Goal: Entertainment & Leisure: Consume media (video, audio)

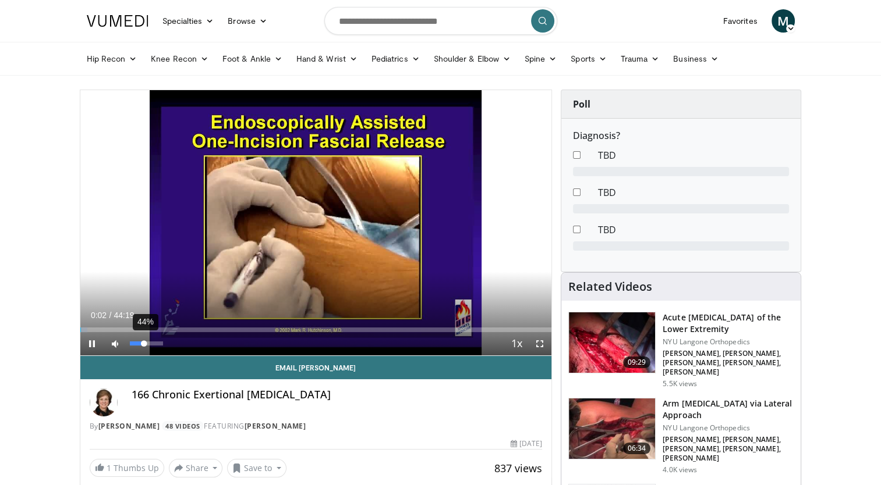
click at [144, 342] on div "44%" at bounding box center [146, 344] width 33 height 4
click at [136, 342] on div "21%" at bounding box center [146, 344] width 33 height 4
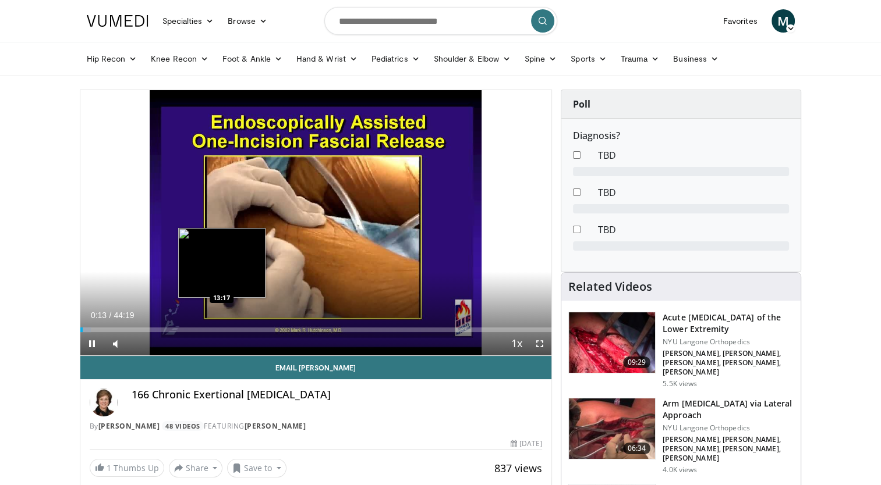
click at [222, 323] on div "Loaded : 2.25% 00:13 13:17" at bounding box center [316, 326] width 472 height 11
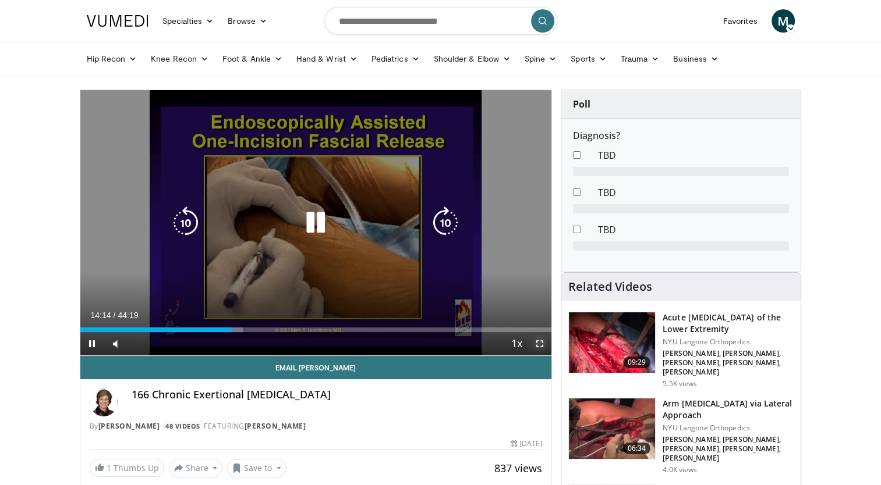
drag, startPoint x: 540, startPoint y: 342, endPoint x: 542, endPoint y: 385, distance: 43.1
click at [540, 342] on span "Video Player" at bounding box center [539, 343] width 23 height 23
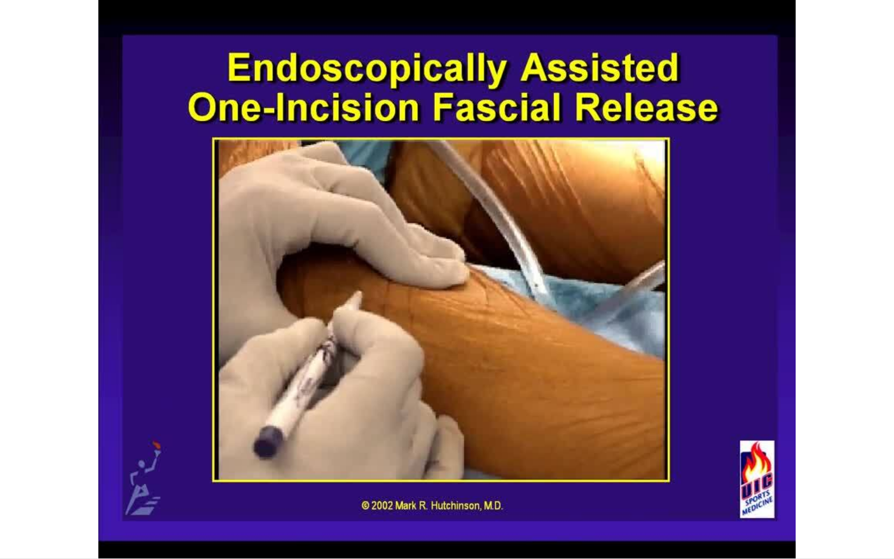
click at [381, 485] on div "Loaded : 33.08% 14:19 18:57" at bounding box center [447, 552] width 894 height 11
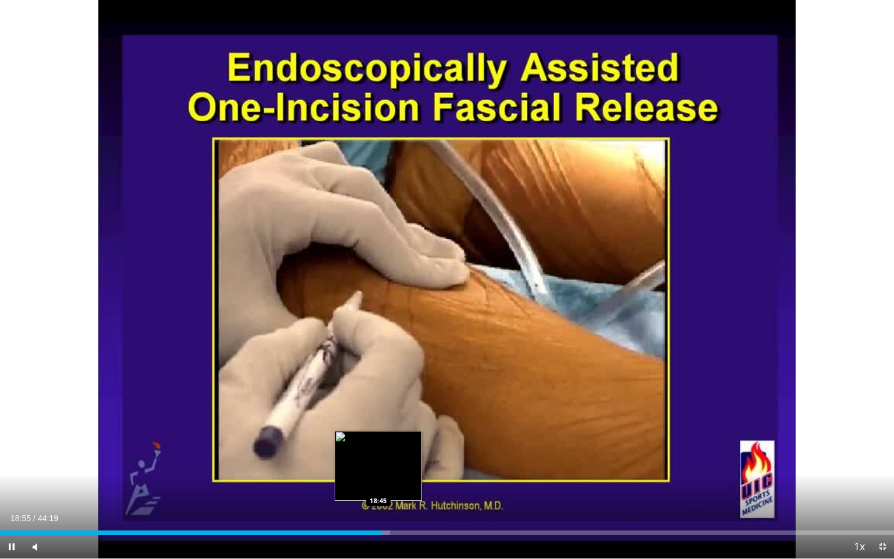
click at [378, 485] on div "Loaded : 43.61% 18:55 18:45" at bounding box center [447, 529] width 894 height 11
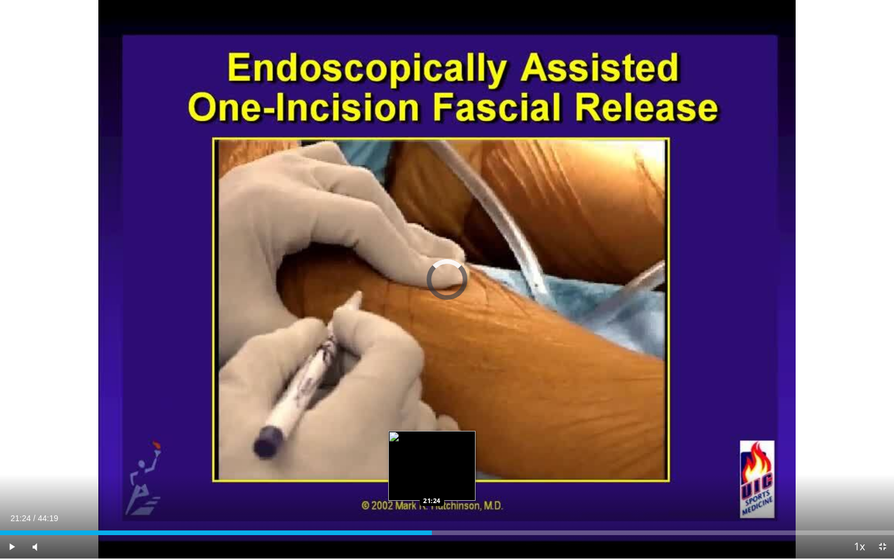
click at [431, 485] on div "Loaded : 0.00% 21:24 21:24" at bounding box center [447, 529] width 894 height 11
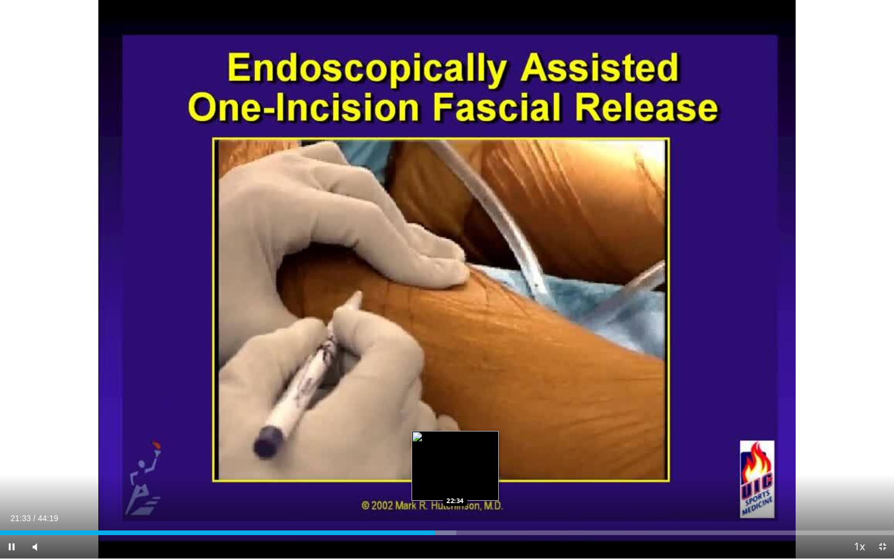
click at [455, 485] on div "Loaded : 51.05% 21:33 22:34" at bounding box center [447, 529] width 894 height 11
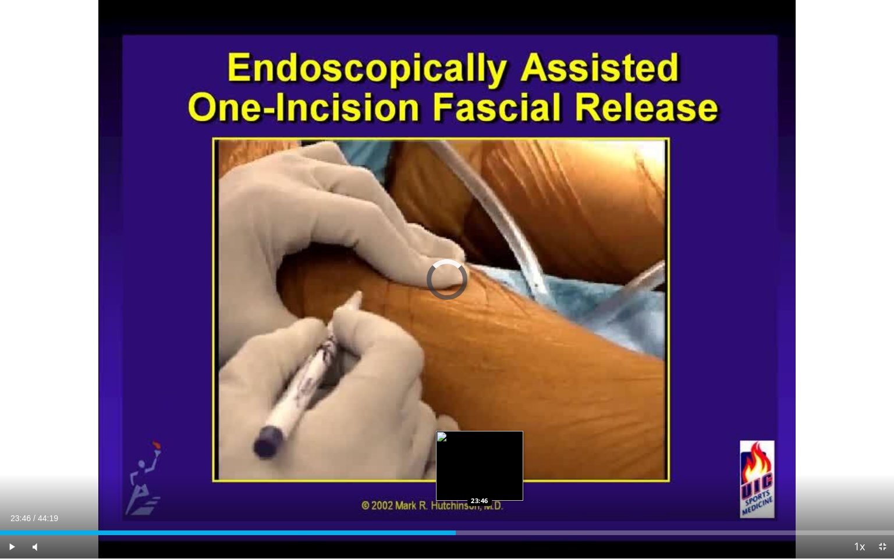
click at [480, 485] on div "Loaded : 0.00% 23:46 23:46" at bounding box center [447, 529] width 894 height 11
click at [496, 485] on div "Loaded : 53.76% 23:47 24:35" at bounding box center [447, 529] width 894 height 11
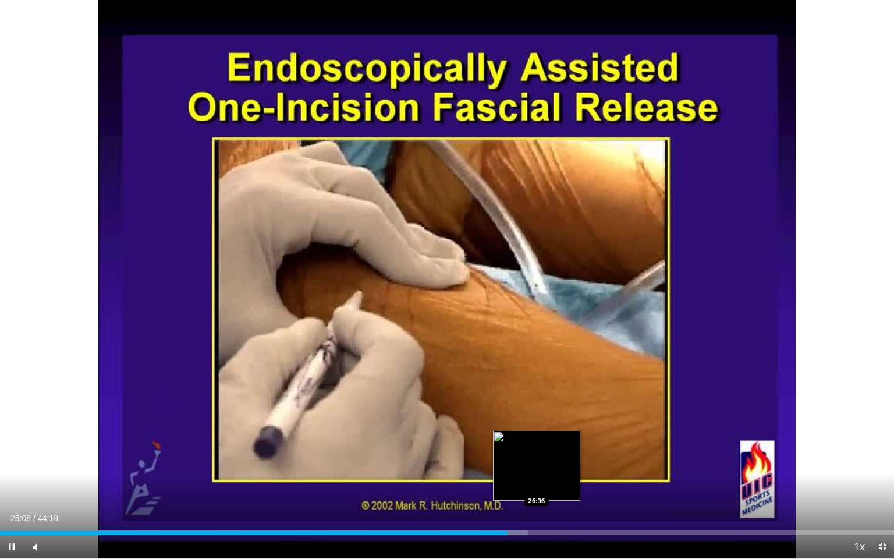
click at [537, 485] on div "Loaded : 59.02% 25:08 26:36" at bounding box center [447, 532] width 894 height 5
click at [550, 485] on div "Loaded : 60.53% 26:38 27:14" at bounding box center [447, 532] width 894 height 5
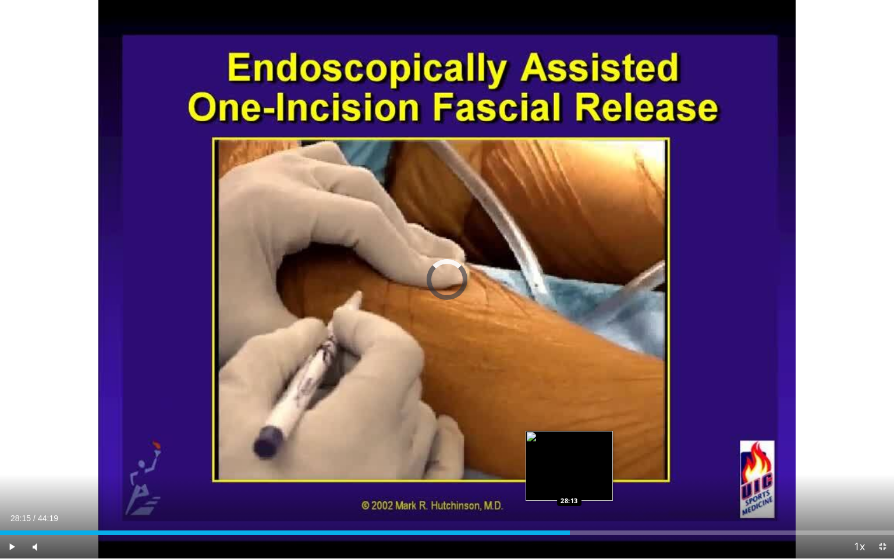
click at [570, 485] on div "Loaded : 0.00% 28:15 28:13" at bounding box center [447, 532] width 894 height 5
click at [587, 485] on div "Loaded : 0.00% 28:15 29:03" at bounding box center [447, 532] width 894 height 5
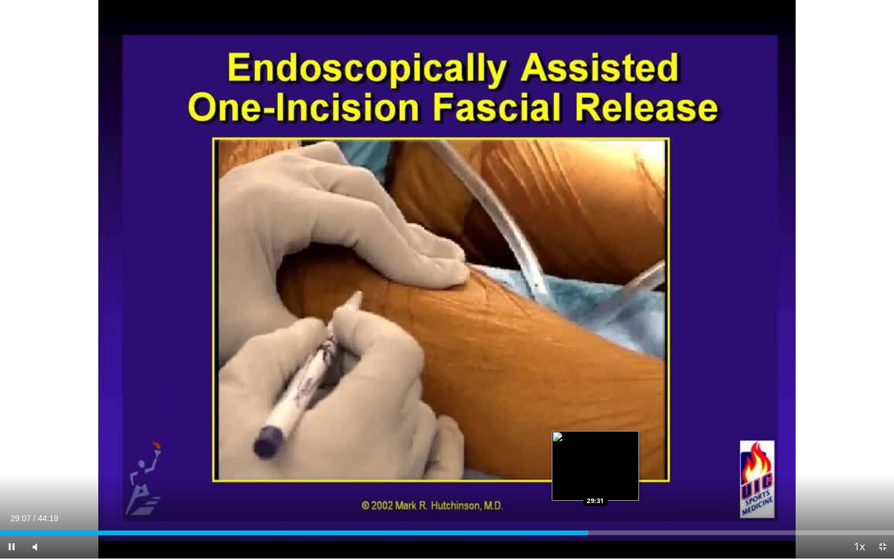
click at [596, 485] on div "Loaded : 65.79% 29:07 29:31" at bounding box center [447, 532] width 894 height 5
click at [589, 485] on div "29:35" at bounding box center [298, 532] width 597 height 5
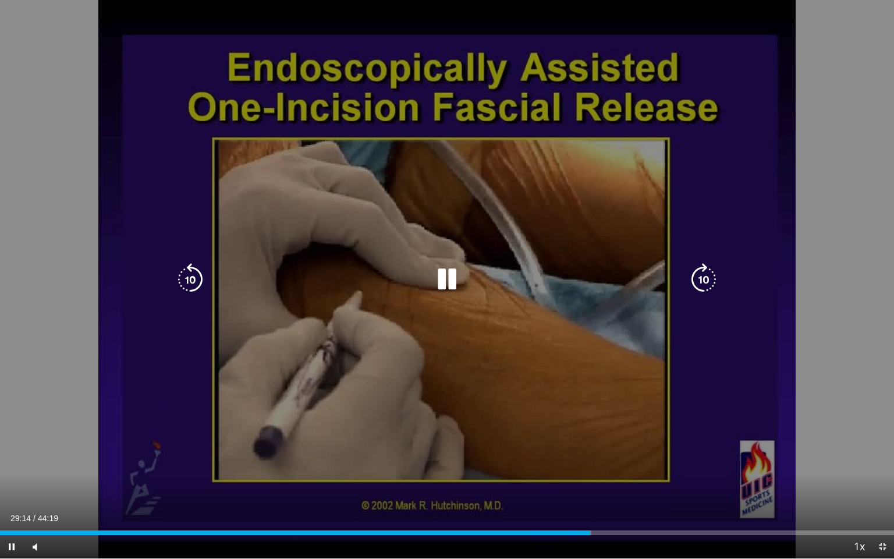
click at [606, 485] on div "Loaded : 66.17% 29:14 29:47" at bounding box center [447, 532] width 894 height 5
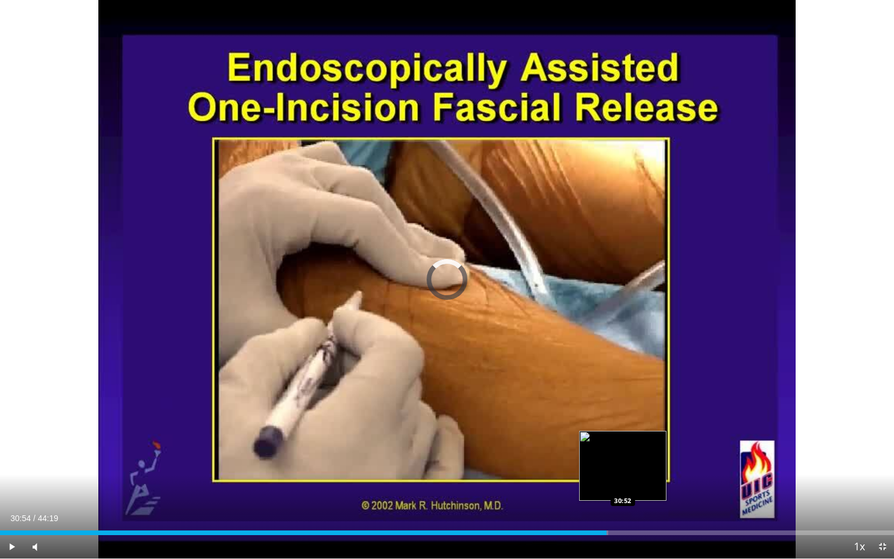
click at [623, 485] on div "Loaded : 68.05% 30:04 30:52" at bounding box center [447, 532] width 894 height 5
click at [640, 485] on div "Loaded : 70.68% 30:55 31:43" at bounding box center [447, 532] width 894 height 5
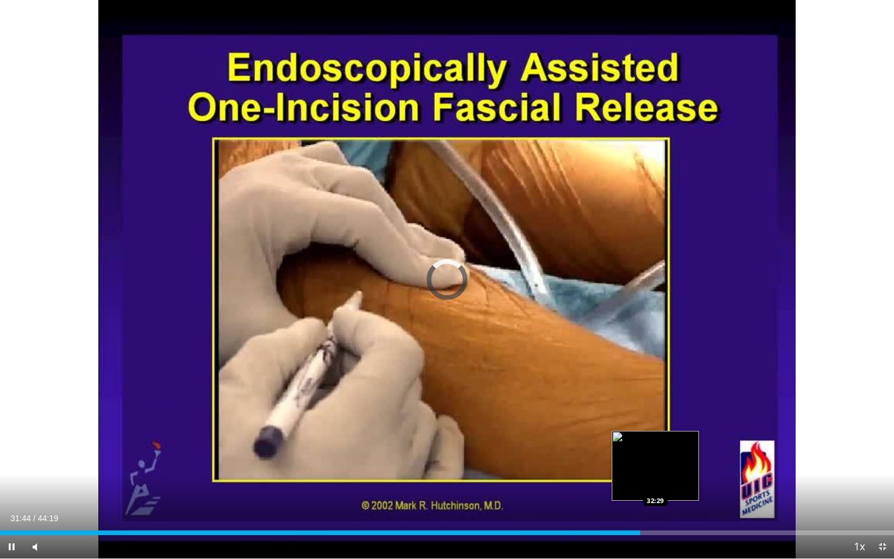
click at [656, 485] on div "10 seconds Tap to unmute" at bounding box center [447, 279] width 894 height 558
click at [665, 485] on div "Loaded : 73.69% 31:44 32:57" at bounding box center [447, 532] width 894 height 5
click at [652, 485] on div "32:57" at bounding box center [332, 532] width 665 height 5
click at [672, 485] on div "Loaded : 74.44% 32:19 33:20" at bounding box center [447, 532] width 894 height 5
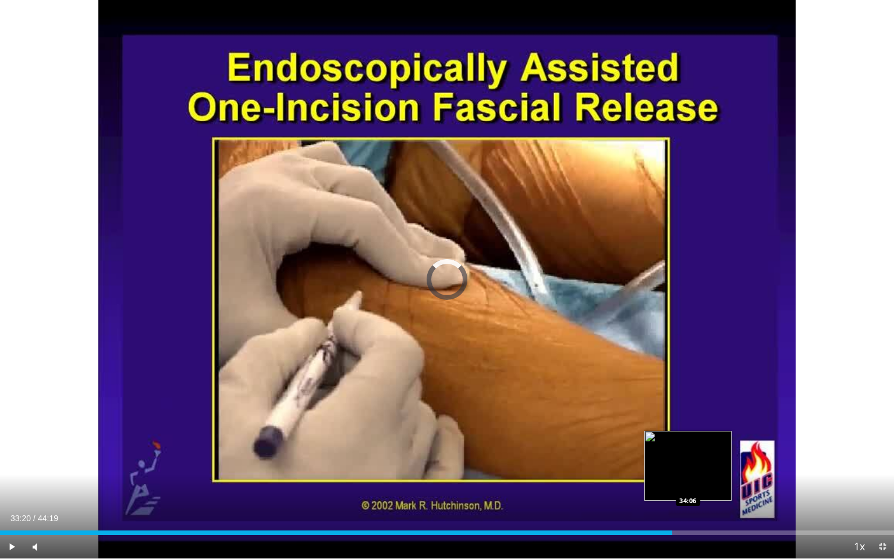
click at [688, 485] on div "Loaded : 0.00% 33:20 34:06" at bounding box center [447, 532] width 894 height 5
click at [675, 485] on div "34:06" at bounding box center [344, 532] width 688 height 5
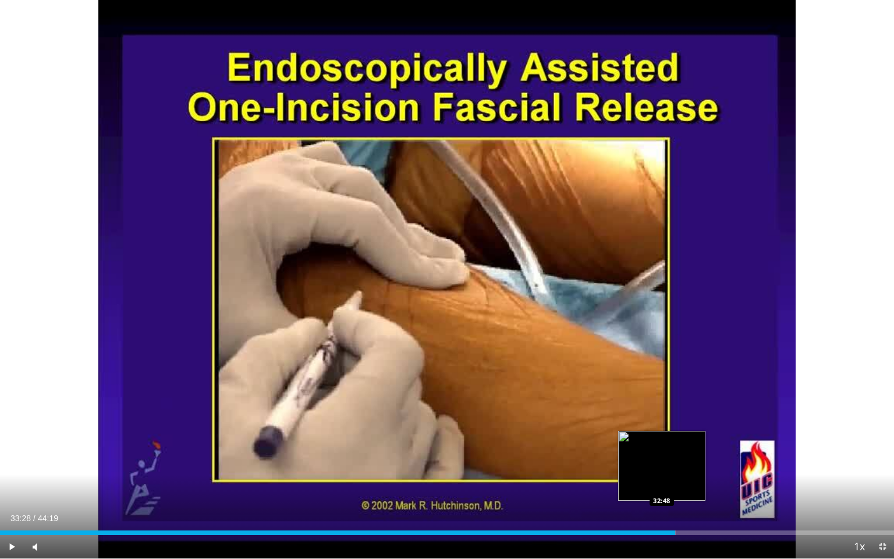
click at [661, 485] on div "Loaded : 75.57% 33:28 32:48" at bounding box center [447, 532] width 894 height 5
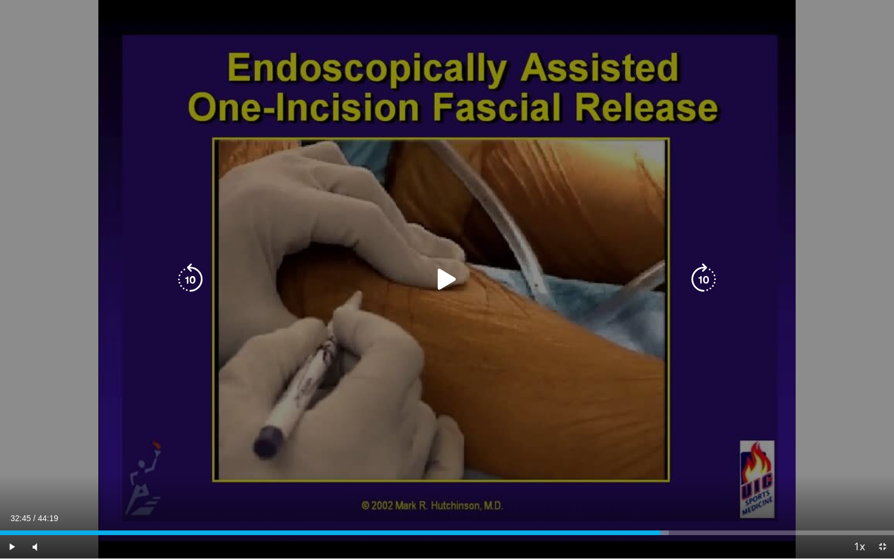
click at [497, 345] on div "10 seconds Tap to unmute" at bounding box center [447, 279] width 894 height 558
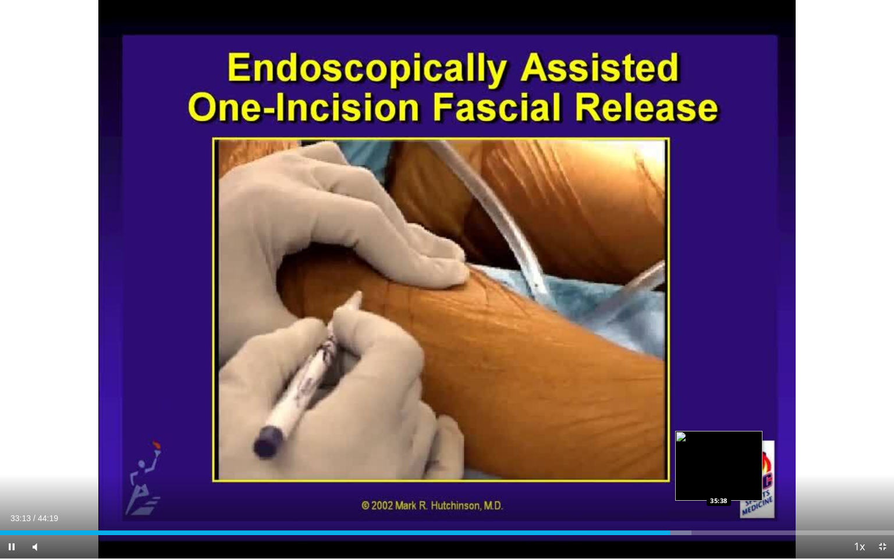
click at [719, 485] on div "Loaded : 77.32% 33:13 35:38" at bounding box center [447, 532] width 894 height 5
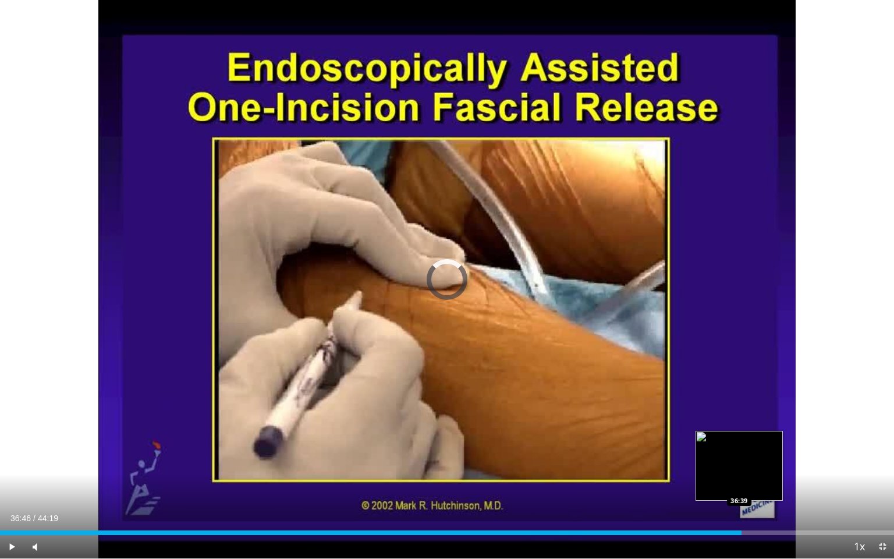
click at [741, 485] on div "Loaded : 80.83% 36:46 36:39" at bounding box center [447, 532] width 894 height 5
click at [756, 485] on div "Loaded : 84.21% 37:27 37:27" at bounding box center [447, 532] width 894 height 5
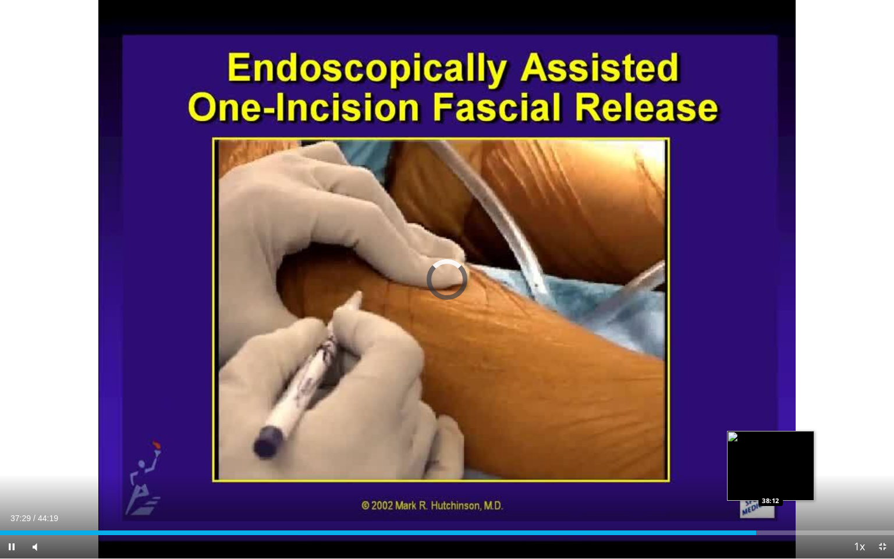
click at [771, 485] on div "Progress Bar" at bounding box center [771, 532] width 1 height 5
click at [782, 485] on div "Loaded : 0.00% 38:45 38:47" at bounding box center [447, 532] width 894 height 5
click at [764, 485] on div "Loaded : 90.23% 37:55 37:55" at bounding box center [447, 529] width 894 height 11
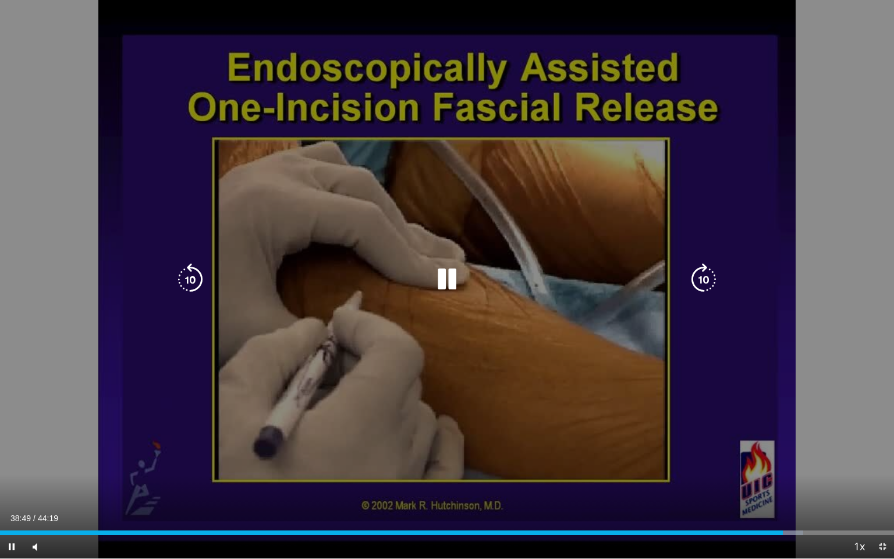
click at [517, 399] on div "10 seconds Tap to unmute" at bounding box center [447, 279] width 894 height 558
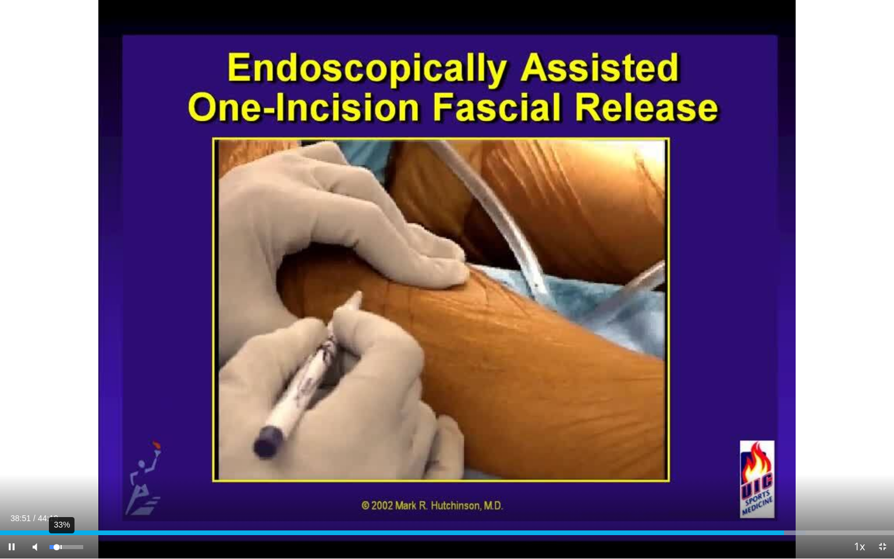
click at [61, 485] on div "33%" at bounding box center [65, 547] width 33 height 4
click at [65, 485] on div "47%" at bounding box center [65, 547] width 33 height 4
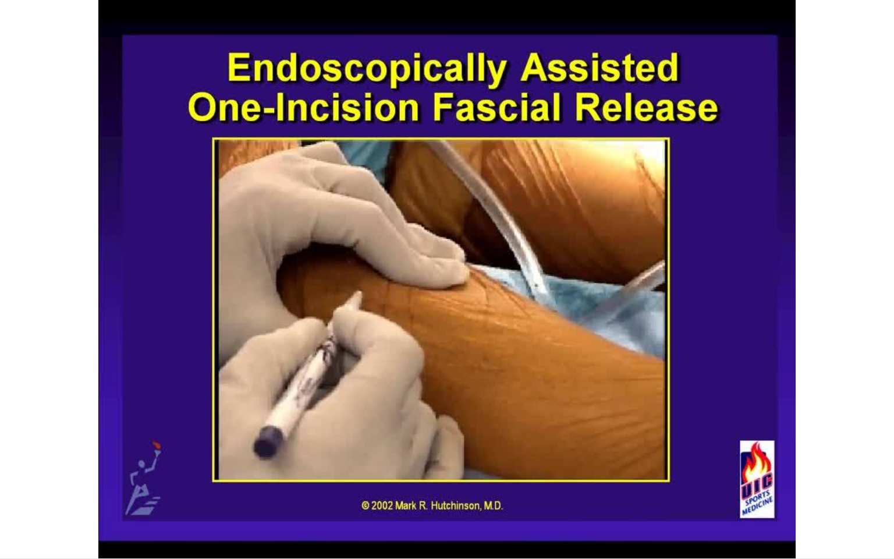
click at [58, 485] on video-js "**********" at bounding box center [447, 279] width 894 height 559
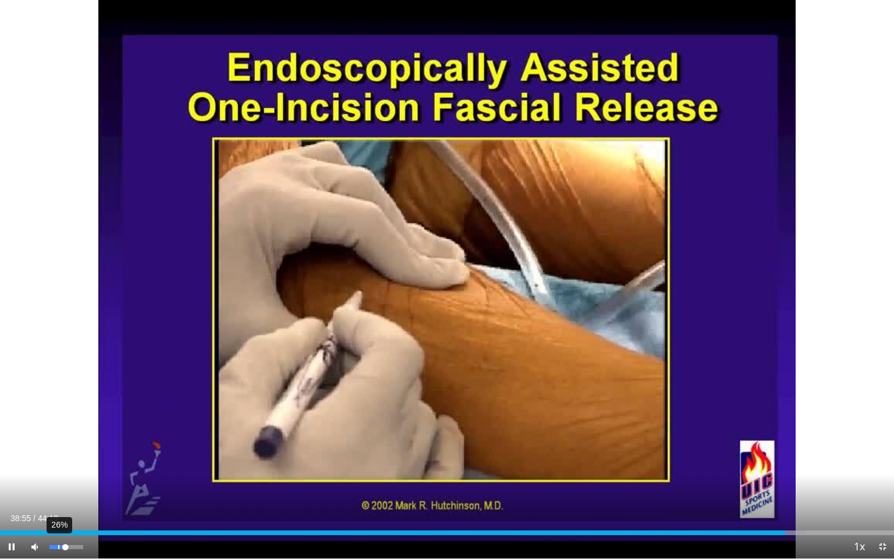
click at [58, 485] on div "26%" at bounding box center [66, 546] width 41 height 23
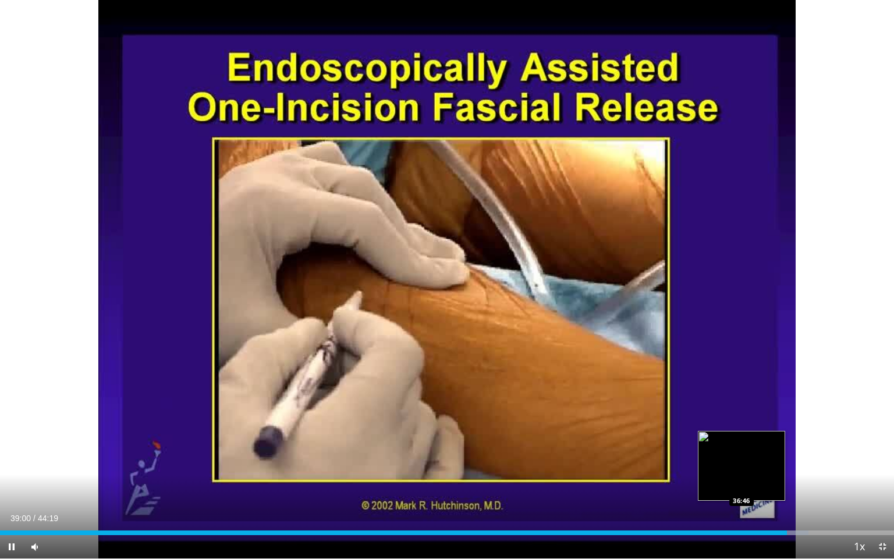
click at [739, 485] on div "Loaded : 90.46% 39:01 36:46" at bounding box center [447, 529] width 894 height 11
click at [743, 485] on div "Progress Bar" at bounding box center [747, 532] width 18 height 5
click at [739, 485] on div "36:53" at bounding box center [372, 532] width 744 height 5
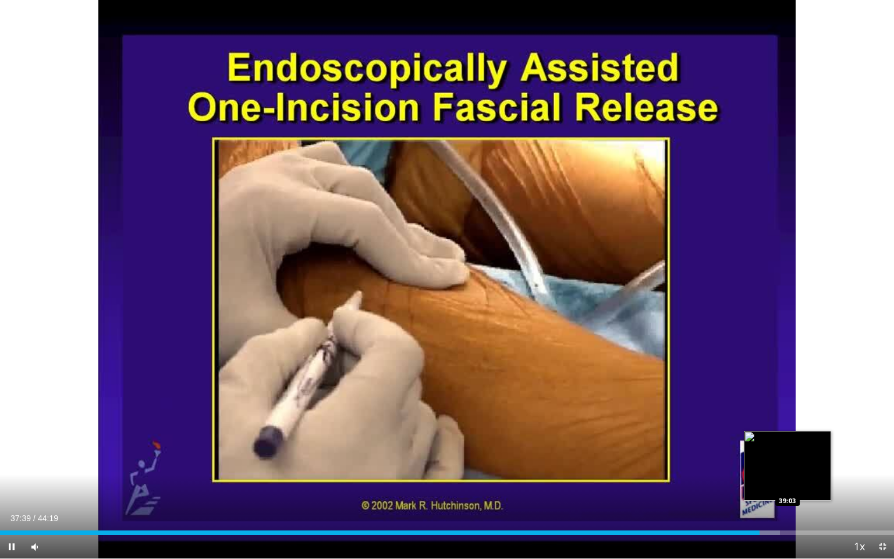
click at [787, 485] on div "Loaded : 87.22% 37:39 39:03" at bounding box center [447, 532] width 894 height 5
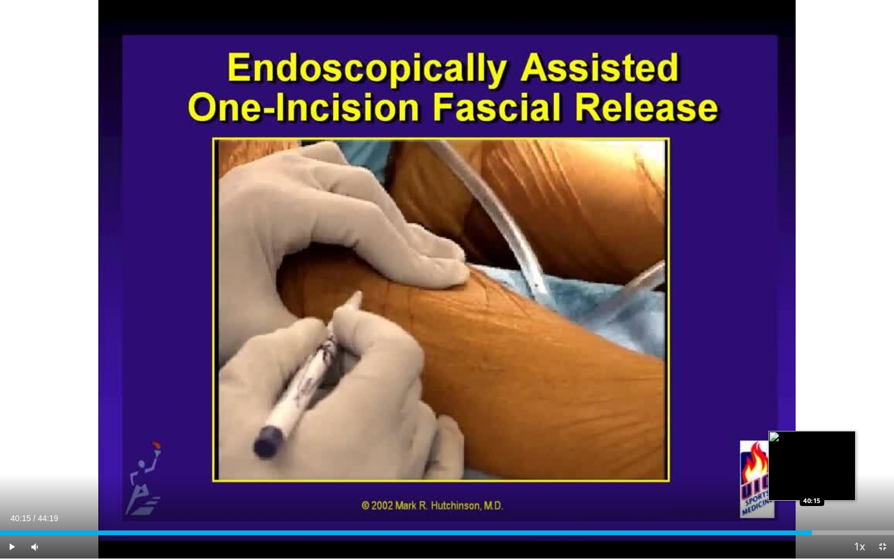
click at [812, 485] on div "Progress Bar" at bounding box center [801, 532] width 30 height 5
click at [827, 485] on div "Loaded : 91.36% 40:16 40:59" at bounding box center [447, 532] width 894 height 5
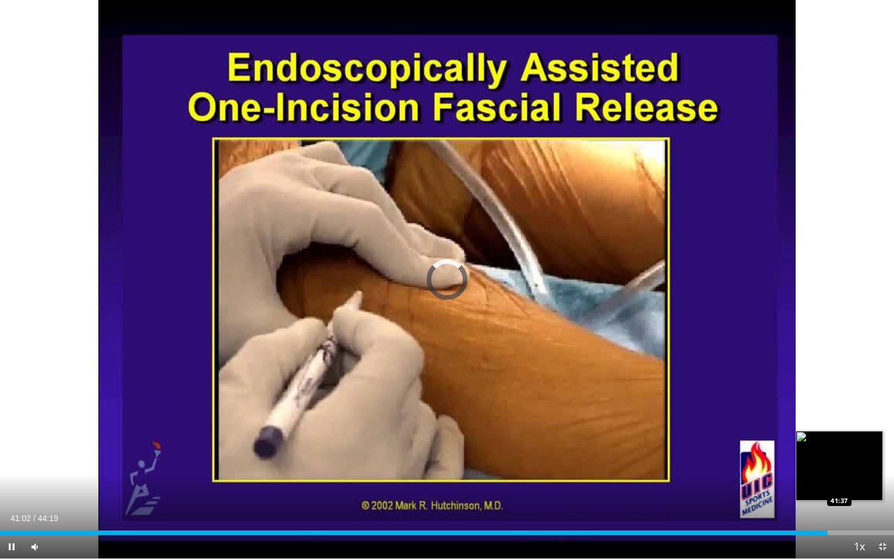
click at [842, 485] on div "Loaded : 0.00% 41:02 41:37" at bounding box center [447, 532] width 894 height 5
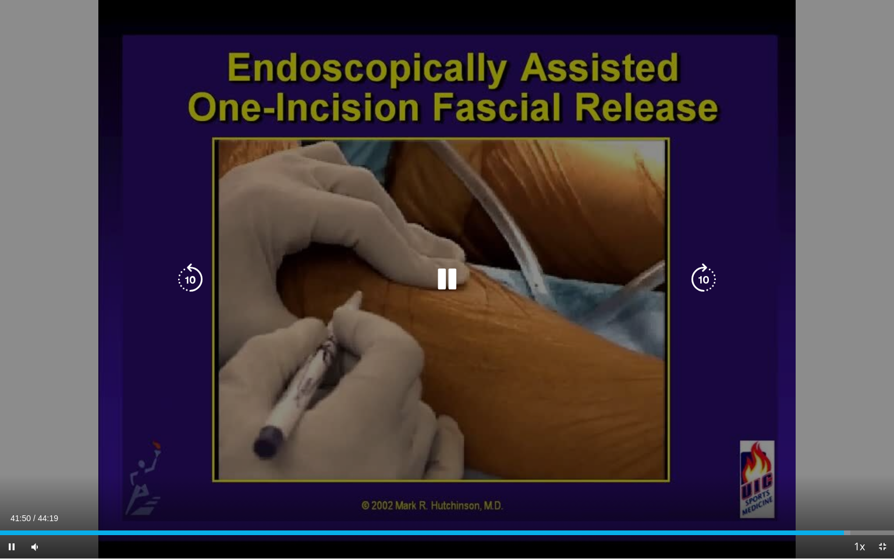
click at [625, 219] on div "10 seconds Tap to unmute" at bounding box center [447, 279] width 894 height 558
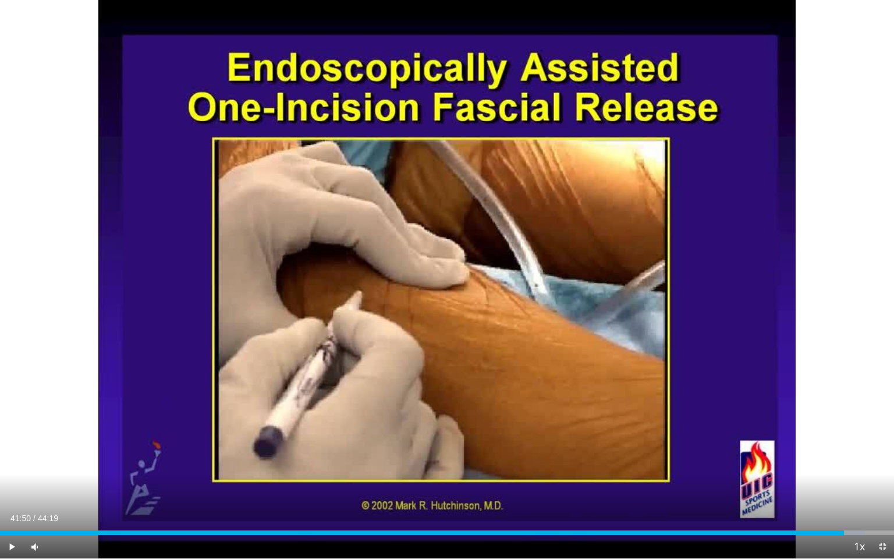
click at [625, 219] on div "10 seconds Tap to unmute" at bounding box center [447, 279] width 894 height 558
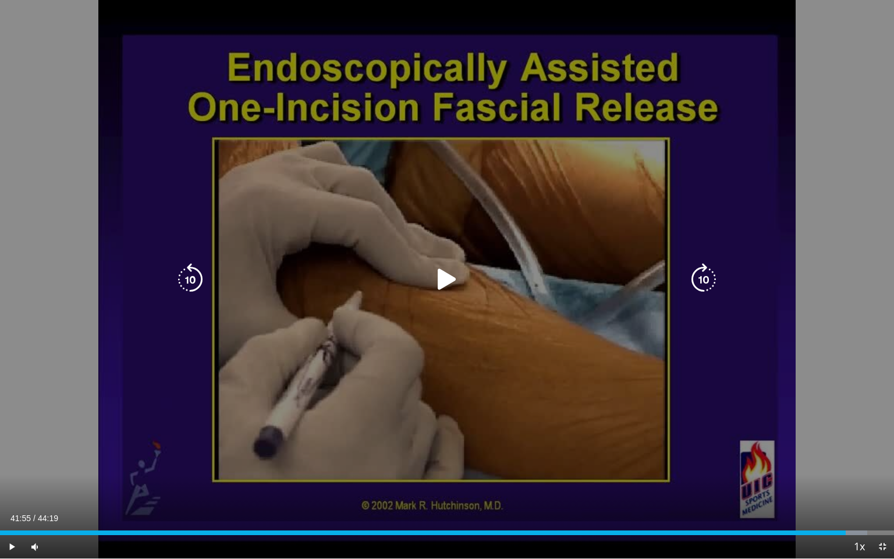
click at [626, 219] on div "10 seconds Tap to unmute" at bounding box center [447, 279] width 894 height 558
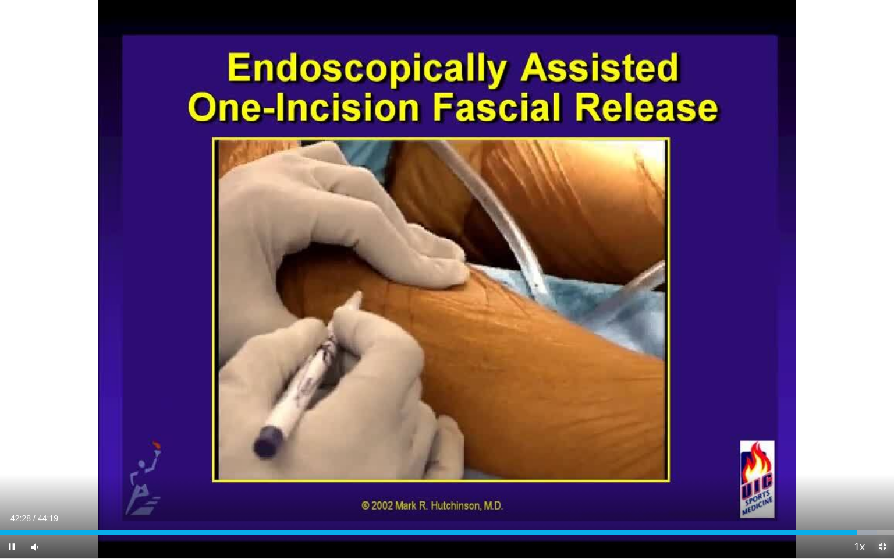
click at [882, 485] on span "Video Player" at bounding box center [882, 546] width 23 height 23
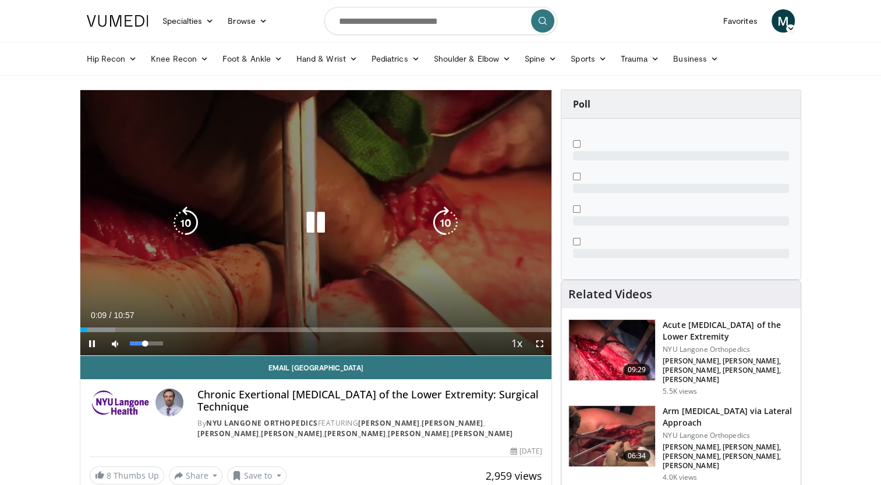
click at [135, 340] on div "16%" at bounding box center [146, 343] width 41 height 23
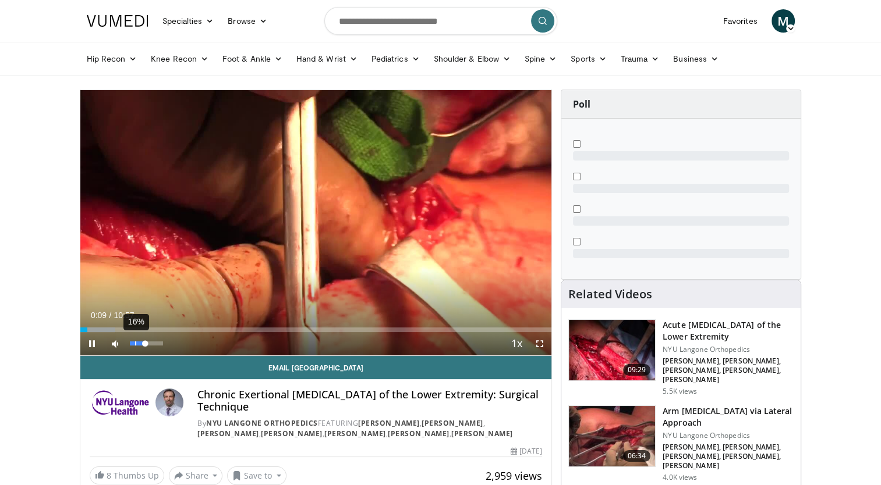
click at [137, 342] on div "Volume Level" at bounding box center [138, 344] width 16 height 4
click at [541, 346] on span "Video Player" at bounding box center [539, 343] width 23 height 23
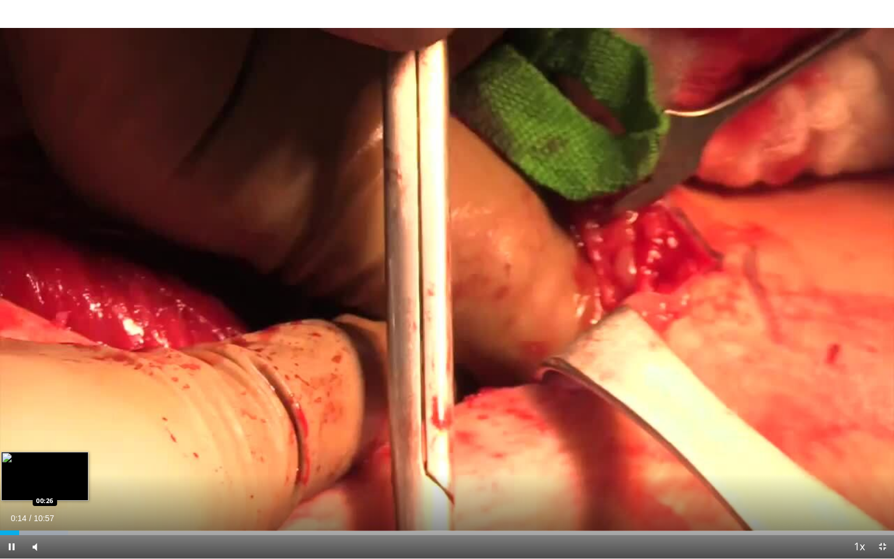
click at [36, 485] on div "Loaded : 7.61% 00:14 00:26" at bounding box center [447, 532] width 894 height 5
click at [57, 485] on div "Progress Bar" at bounding box center [56, 532] width 1 height 5
click at [78, 485] on div "Loaded : 10.65% 00:43 00:57" at bounding box center [447, 529] width 894 height 11
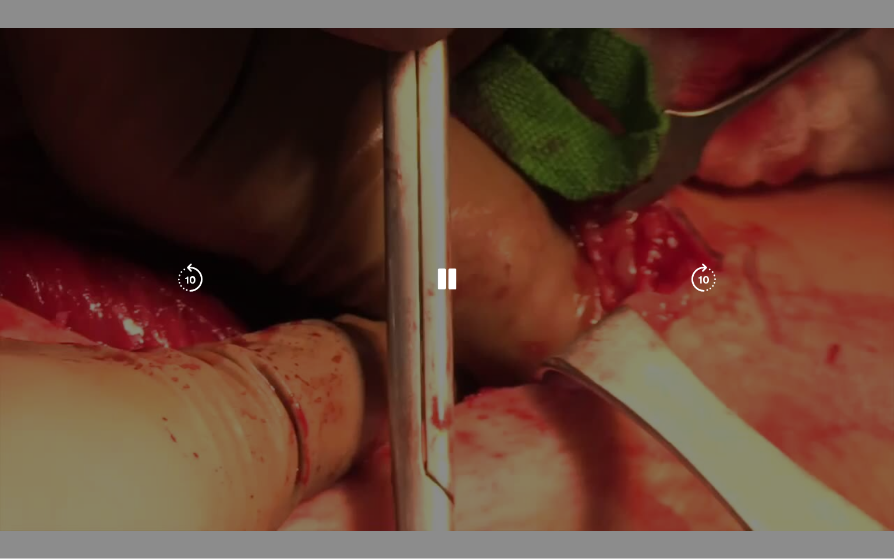
click at [62, 485] on div "Loaded : 12.18% 00:58 00:57" at bounding box center [447, 556] width 894 height 5
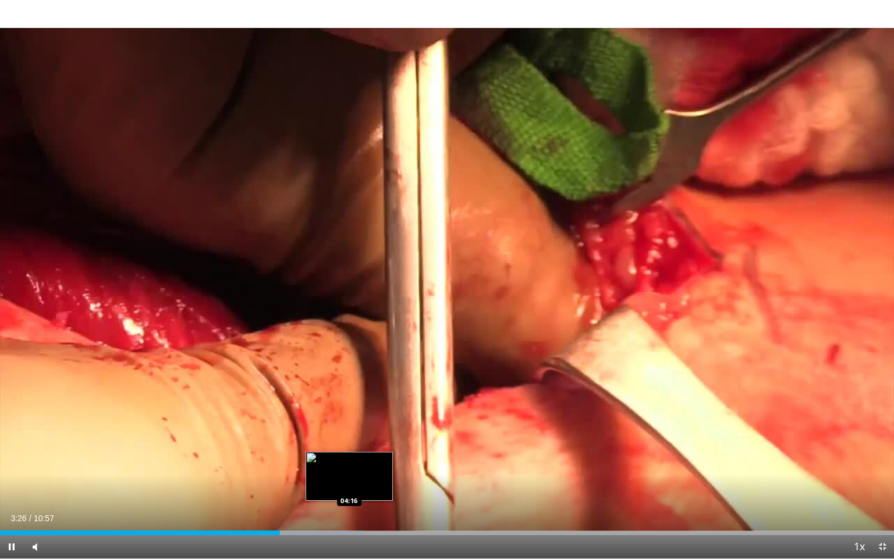
click at [350, 485] on div "Loaded : 40.71% 03:26 04:16" at bounding box center [447, 532] width 894 height 5
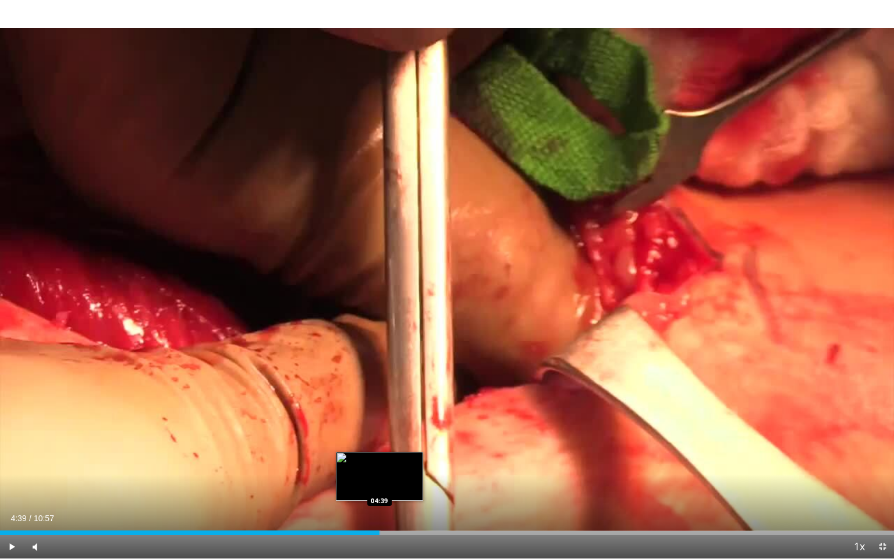
click at [380, 485] on div "Loaded : 42.61% 04:39 04:39" at bounding box center [447, 532] width 894 height 5
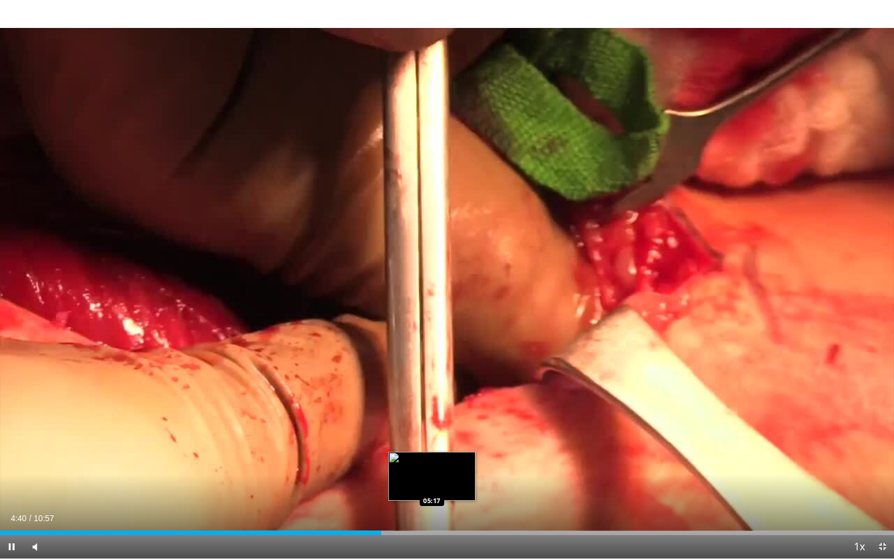
click at [432, 485] on div "Loaded : 44.14% 04:40 05:17" at bounding box center [447, 532] width 894 height 5
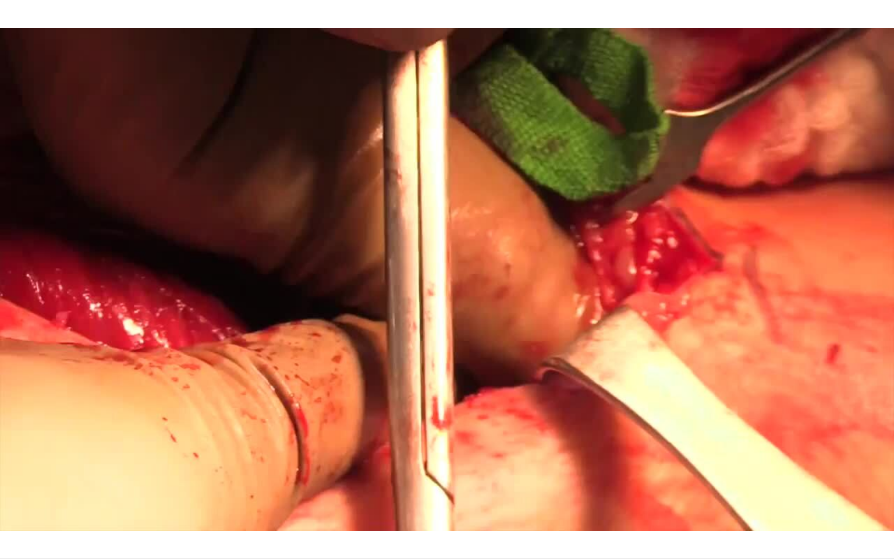
click at [459, 485] on video-js "**********" at bounding box center [447, 279] width 894 height 559
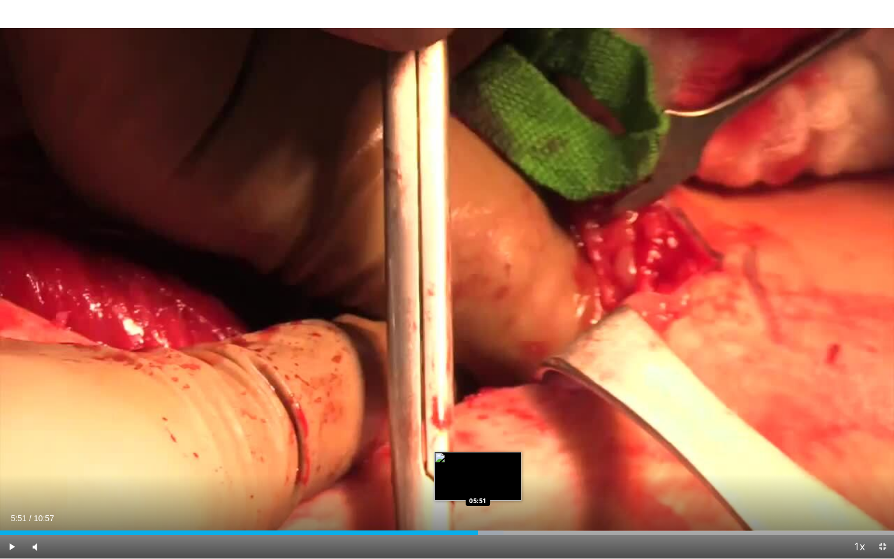
click at [478, 485] on div "Progress Bar" at bounding box center [467, 532] width 72 height 5
click at [497, 485] on div "Loaded : 62.40% 05:55 06:04" at bounding box center [447, 532] width 894 height 5
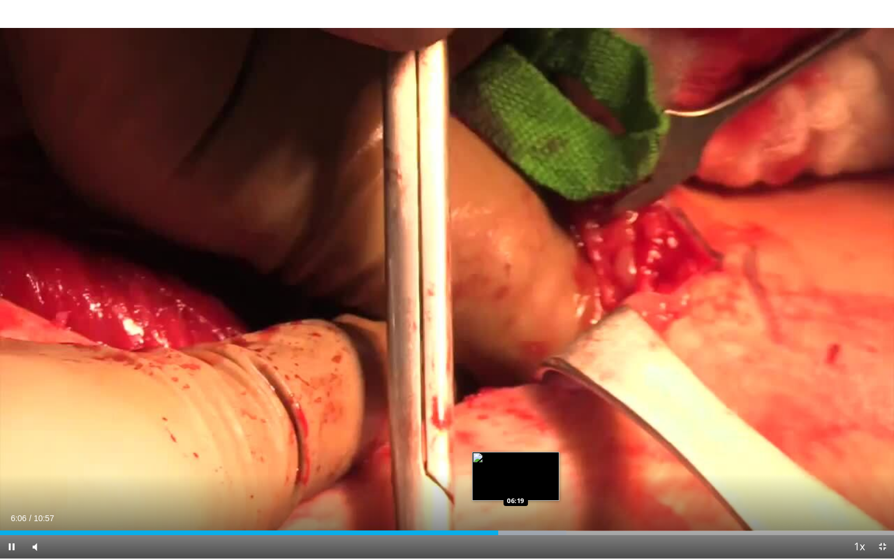
click at [517, 485] on div "Loaded : 63.34% 06:06 06:19" at bounding box center [447, 532] width 894 height 5
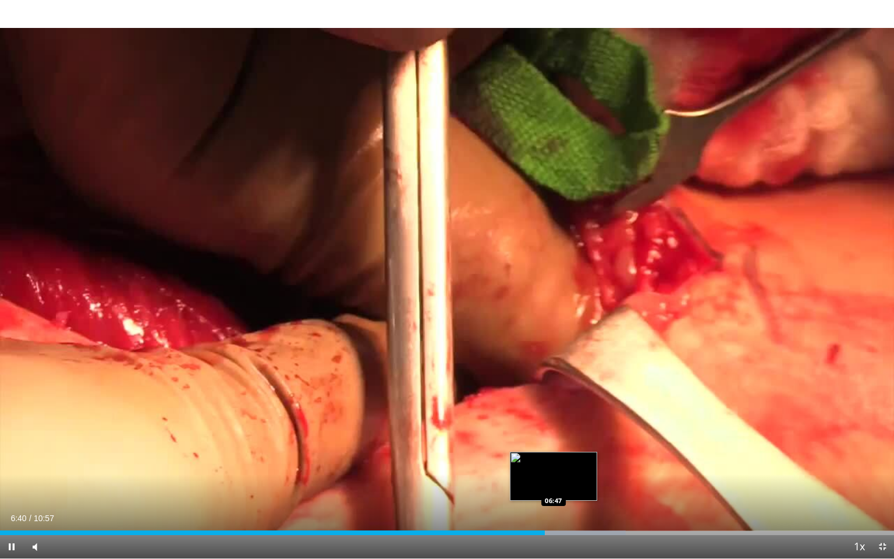
click at [554, 485] on div "Loaded : 70.01% 06:40 06:47" at bounding box center [447, 532] width 894 height 5
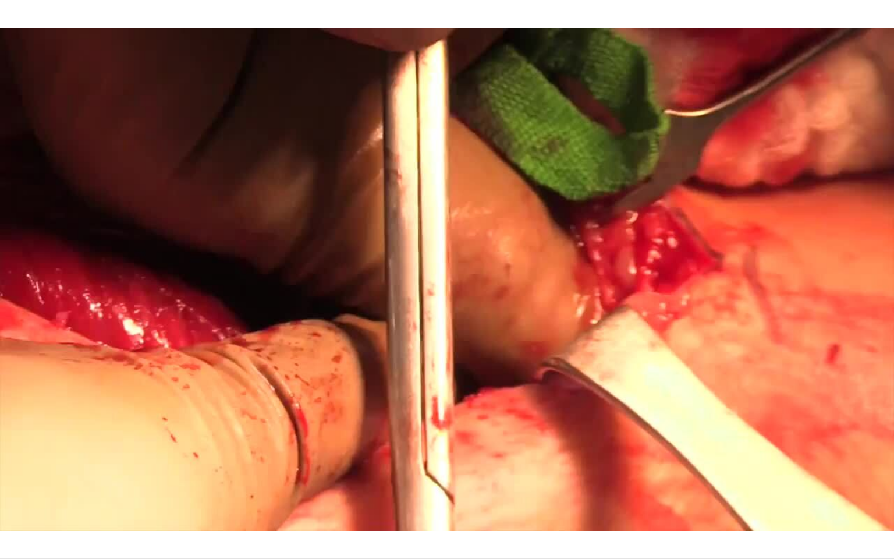
click at [573, 485] on div "10 seconds Tap to unmute" at bounding box center [447, 279] width 894 height 558
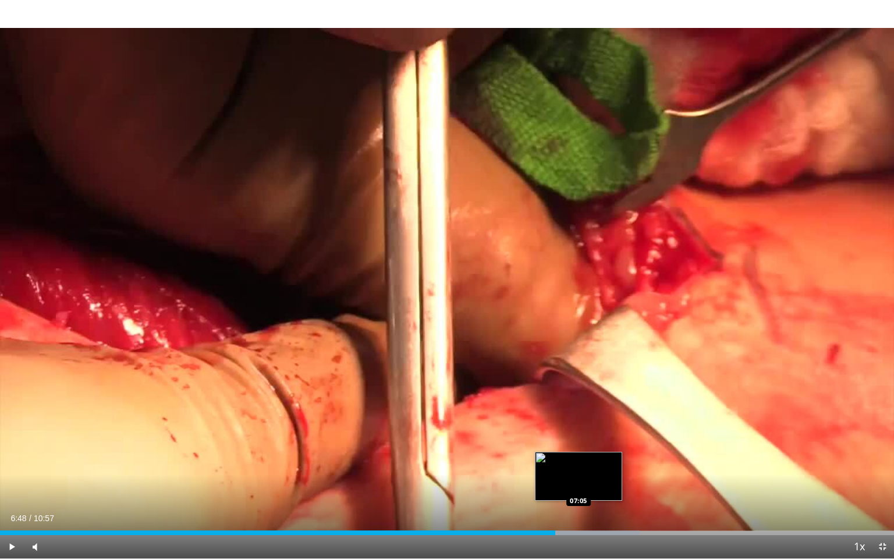
click at [577, 485] on div "Progress Bar" at bounding box center [576, 532] width 126 height 5
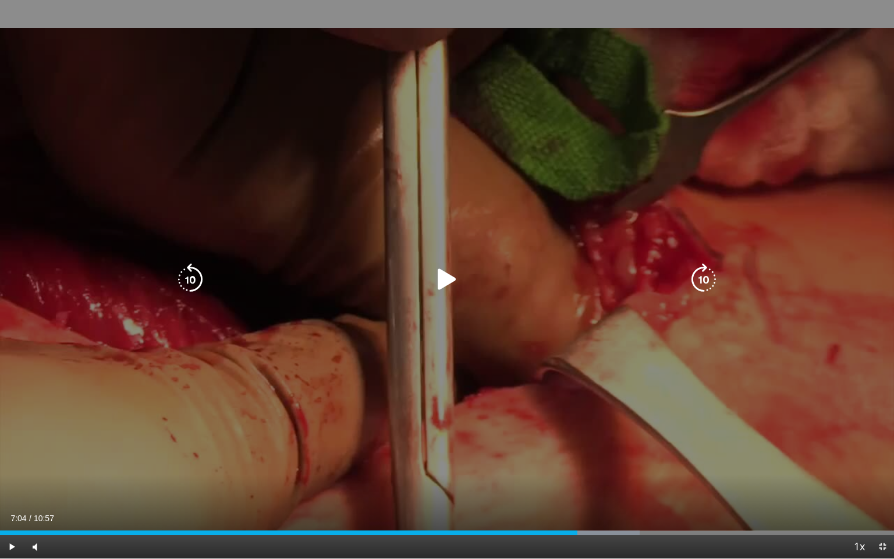
click at [591, 419] on div "10 seconds Tap to unmute" at bounding box center [447, 279] width 894 height 558
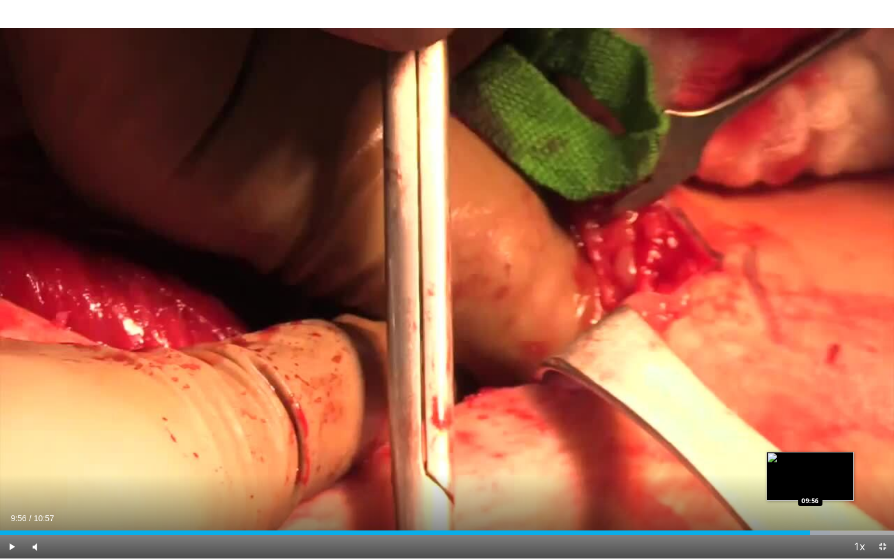
click at [810, 485] on div "Progress Bar" at bounding box center [765, 532] width 129 height 5
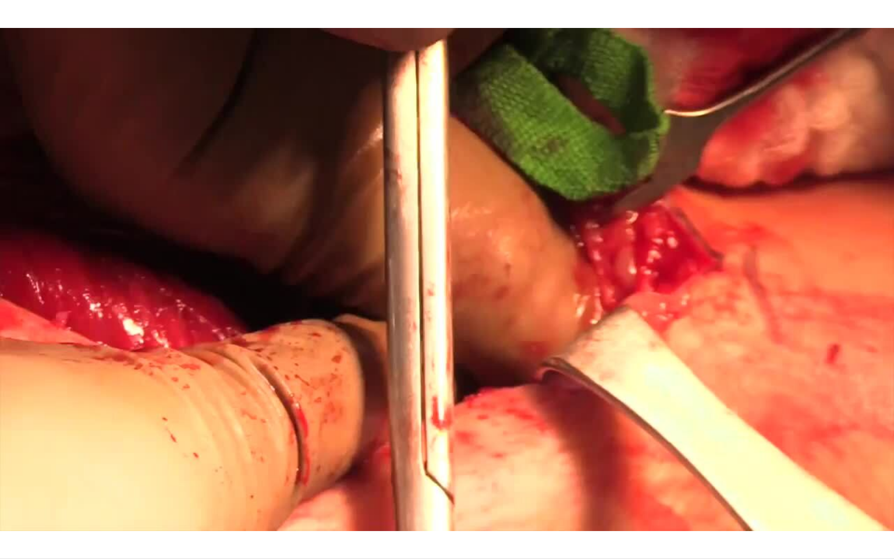
click at [831, 485] on video-js "**********" at bounding box center [447, 279] width 894 height 559
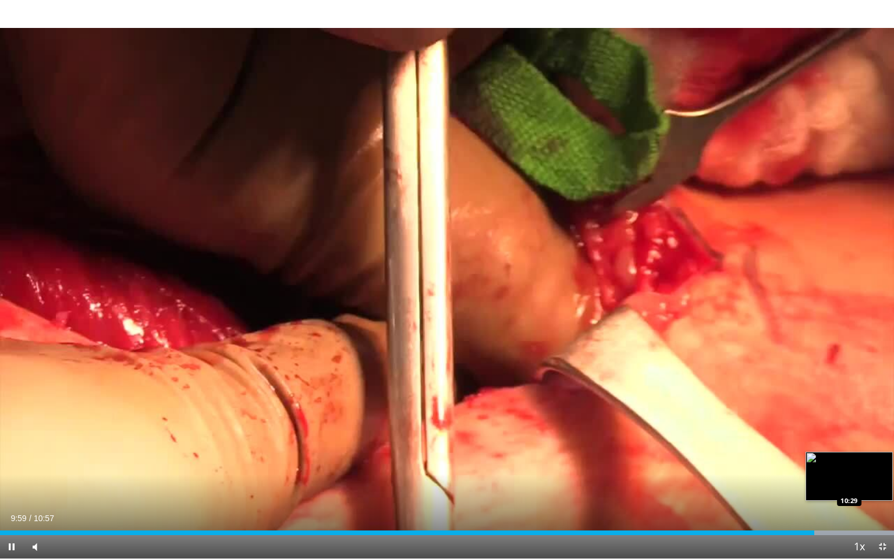
click at [857, 485] on div "Loaded : 100.00% 09:59 10:29" at bounding box center [447, 529] width 894 height 11
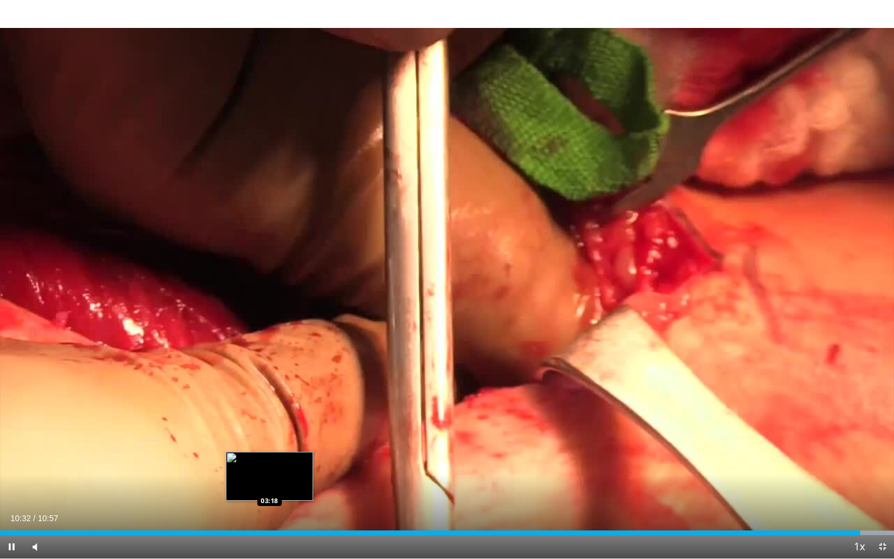
click at [47, 485] on div "10:32" at bounding box center [430, 532] width 860 height 5
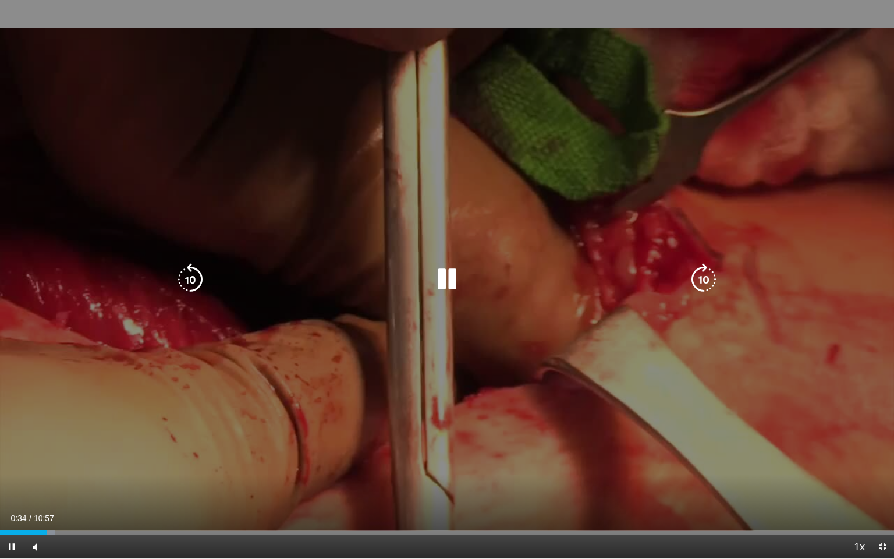
click at [320, 368] on div "10 seconds Tap to unmute" at bounding box center [447, 279] width 894 height 558
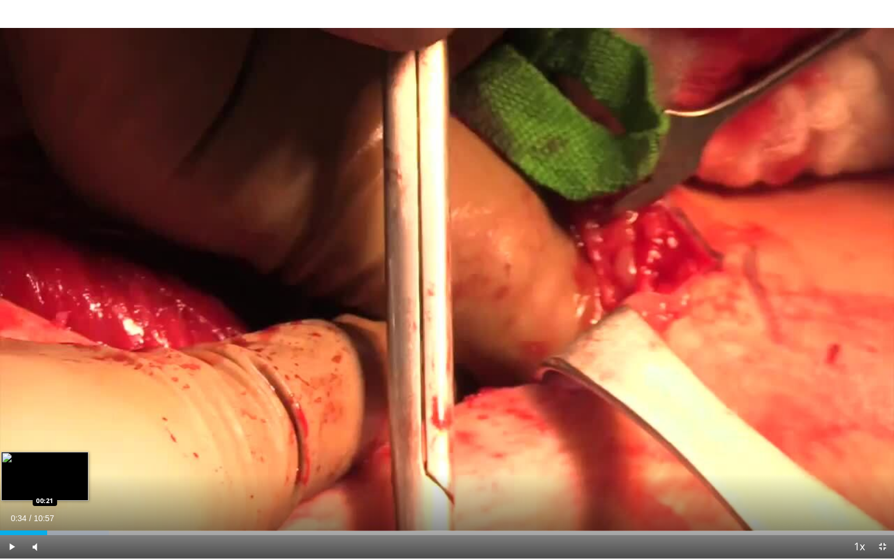
click at [28, 485] on div "Loaded : 12.18% 00:34 00:21" at bounding box center [447, 529] width 894 height 11
click at [34, 485] on div "Loaded : 12.06% 00:20 00:25" at bounding box center [447, 529] width 894 height 11
click at [41, 485] on div "Progress Bar" at bounding box center [74, 532] width 94 height 5
click at [49, 485] on div "Loaded : 13.70% 00:30 00:33" at bounding box center [447, 532] width 894 height 5
click at [57, 485] on div "Current Time 0:36 / Duration 10:57 Play Skip Backward Skip Forward Mute 98% Loa…" at bounding box center [447, 546] width 894 height 23
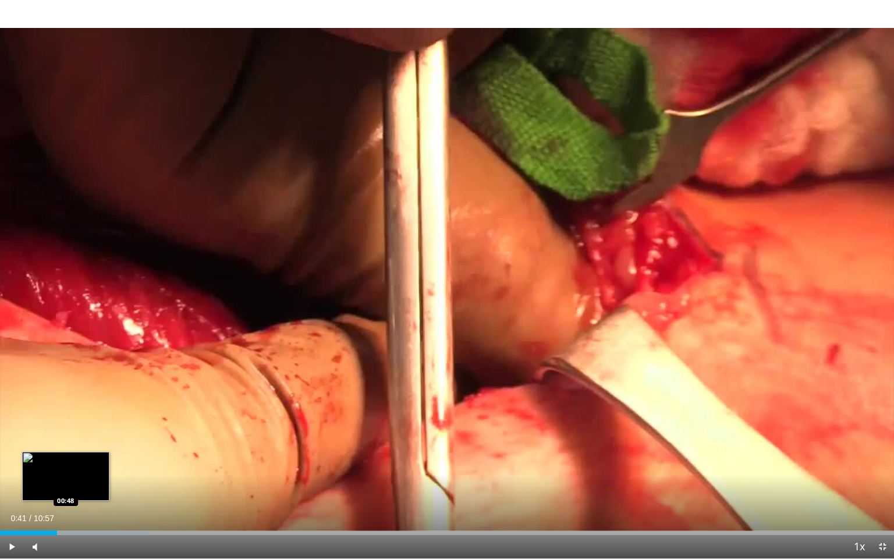
click at [65, 485] on div "Progress Bar" at bounding box center [87, 532] width 121 height 5
click at [75, 485] on div "Loaded : 16.58% 00:47 00:54" at bounding box center [447, 532] width 894 height 5
click at [448, 282] on div "10 seconds Tap to unmute" at bounding box center [447, 279] width 894 height 558
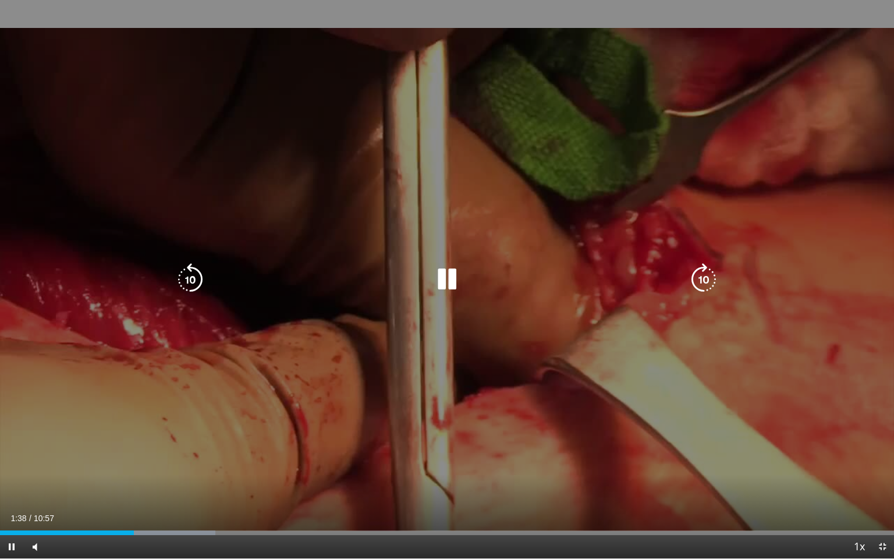
click at [406, 229] on div "10 seconds Tap to unmute" at bounding box center [447, 279] width 894 height 558
